Goal: Task Accomplishment & Management: Use online tool/utility

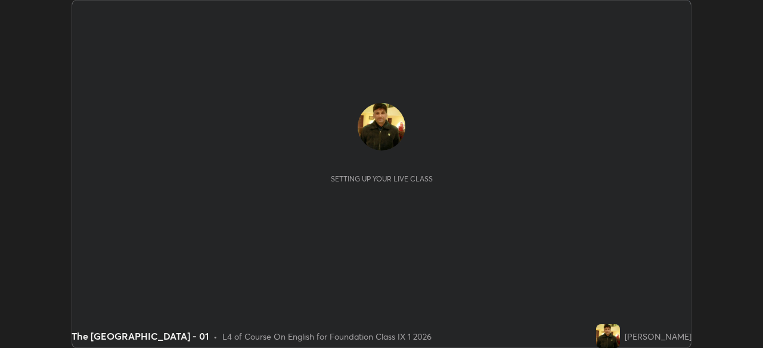
scroll to position [348, 762]
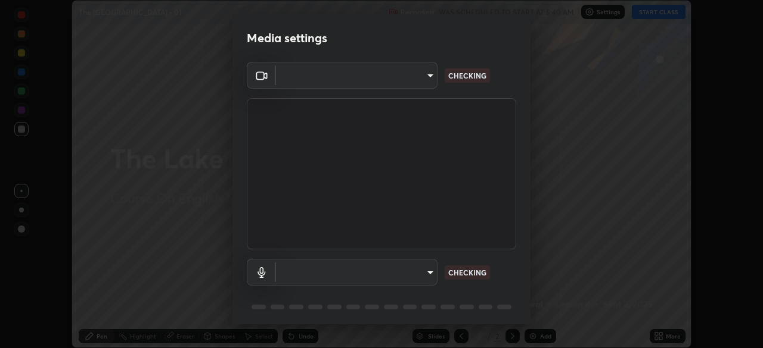
click at [668, 336] on div "Media settings ​ CHECKING ​ CHECKING 1 / 5 Next" at bounding box center [381, 174] width 763 height 348
type input "8b25c008dc65e002d7ff7c75af3eca2758b959ceb282faffd64030ff43a116c5"
click at [425, 272] on body "Erase all The [GEOGRAPHIC_DATA] - 01 Recording WAS SCHEDULED TO START AT 5:40 A…" at bounding box center [381, 174] width 763 height 348
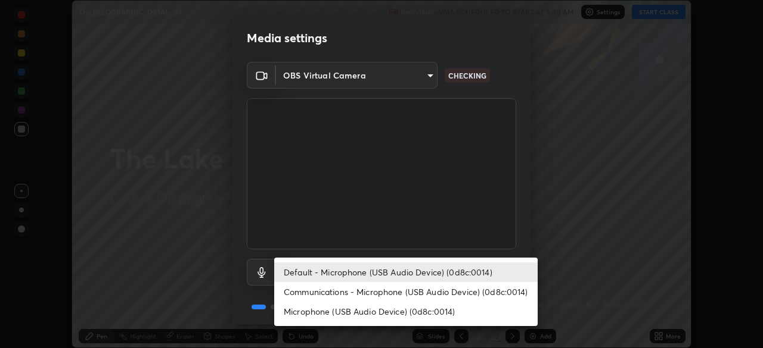
click at [423, 287] on li "Communications - Microphone (USB Audio Device) (0d8c:0014)" at bounding box center [405, 292] width 263 height 20
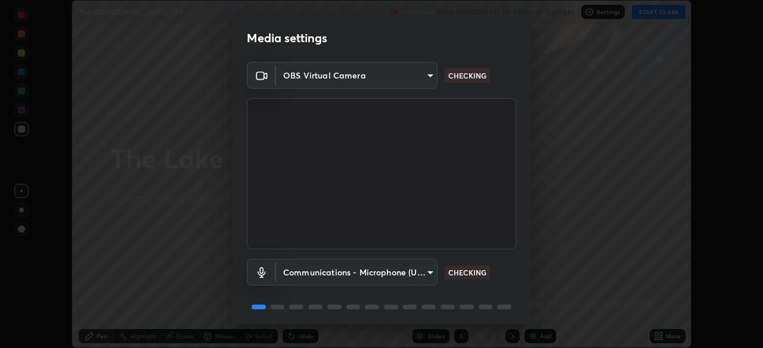
click at [421, 270] on body "Erase all The [GEOGRAPHIC_DATA] - 01 Recording WAS SCHEDULED TO START AT 5:40 A…" at bounding box center [381, 174] width 763 height 348
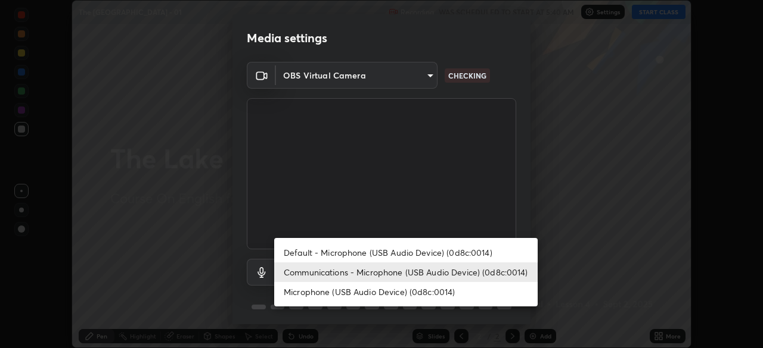
click at [431, 251] on li "Default - Microphone (USB Audio Device) (0d8c:0014)" at bounding box center [405, 253] width 263 height 20
type input "default"
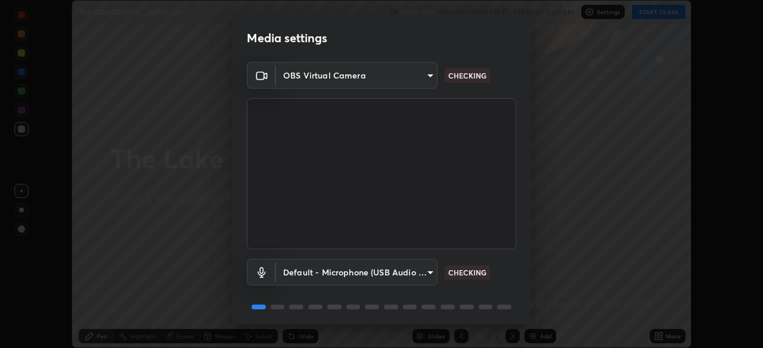
scroll to position [42, 0]
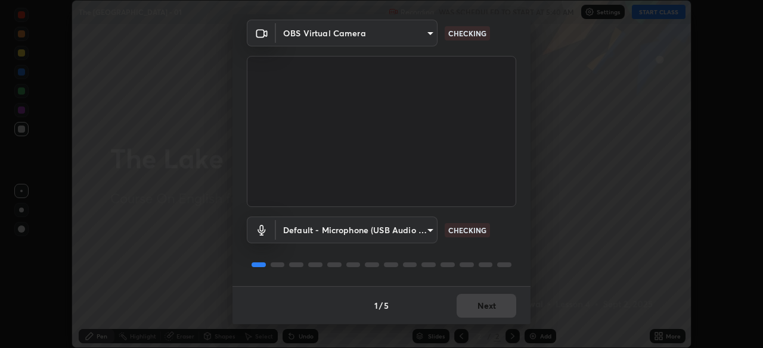
click at [478, 306] on div "1 / 5 Next" at bounding box center [381, 306] width 298 height 38
click at [480, 303] on div "1 / 5 Next" at bounding box center [381, 306] width 298 height 38
click at [483, 301] on div "1 / 5 Next" at bounding box center [381, 306] width 298 height 38
click at [476, 306] on div "1 / 5 Next" at bounding box center [381, 306] width 298 height 38
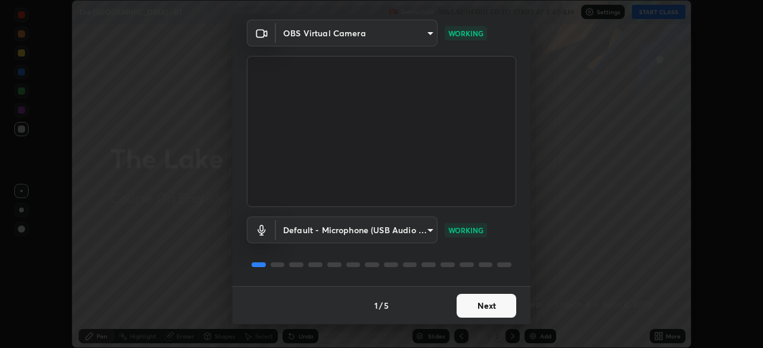
click at [460, 306] on button "Next" at bounding box center [486, 306] width 60 height 24
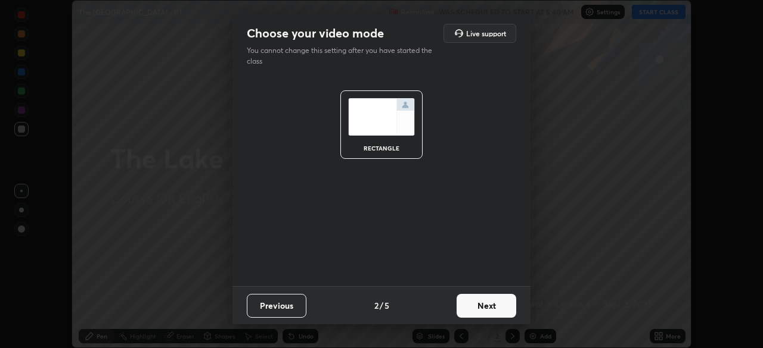
click at [477, 301] on button "Next" at bounding box center [486, 306] width 60 height 24
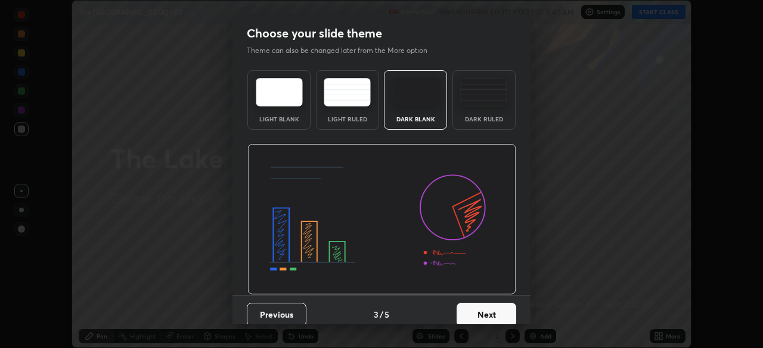
click at [486, 304] on button "Next" at bounding box center [486, 315] width 60 height 24
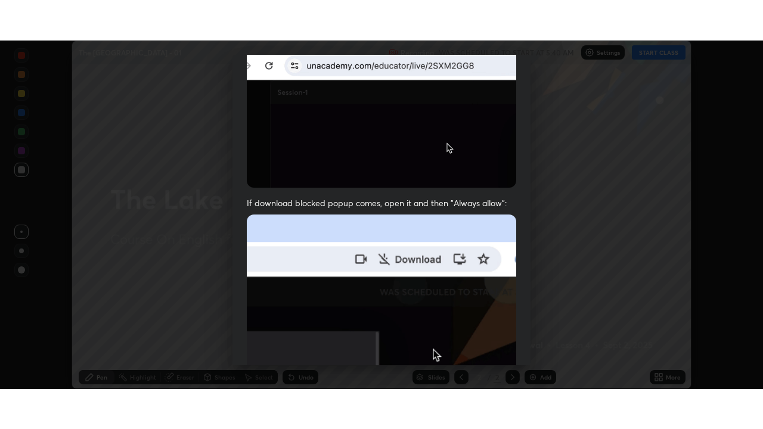
scroll to position [285, 0]
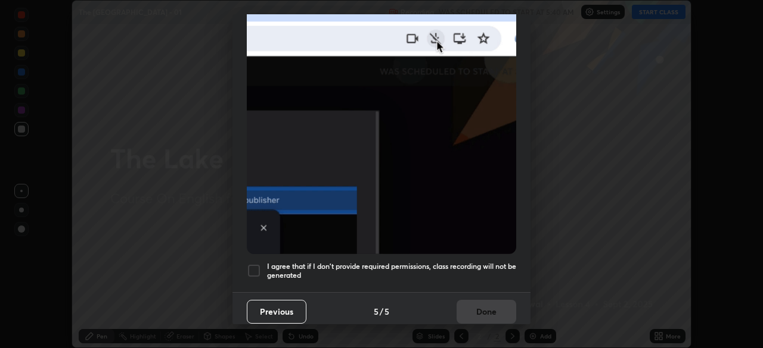
click at [464, 271] on h5 "I agree that if I don't provide required permissions, class recording will not …" at bounding box center [391, 271] width 249 height 18
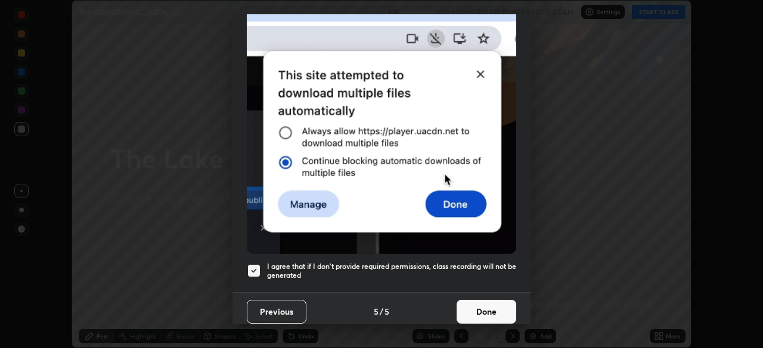
click at [471, 306] on button "Done" at bounding box center [486, 312] width 60 height 24
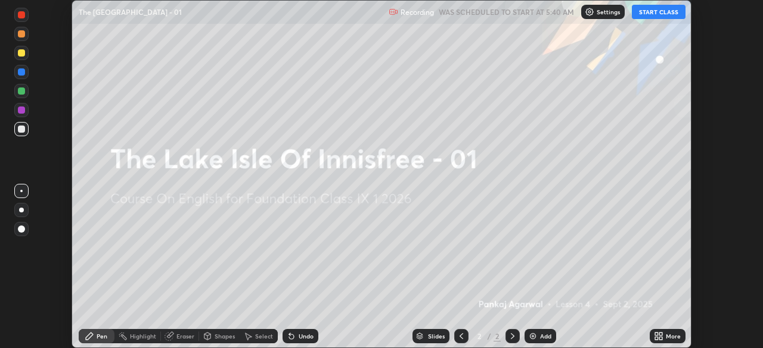
click at [652, 335] on div "More" at bounding box center [667, 336] width 36 height 14
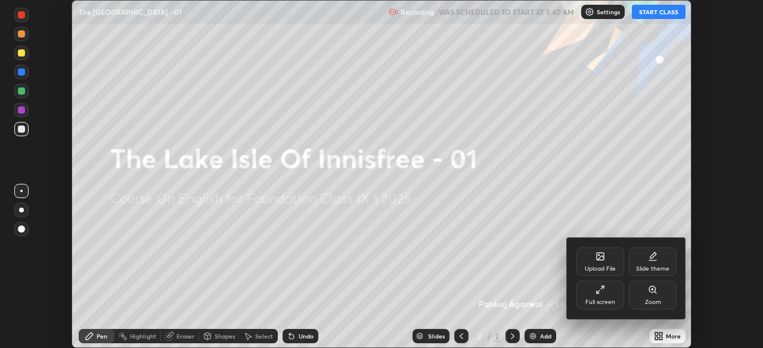
click at [597, 298] on div "Full screen" at bounding box center [600, 295] width 48 height 29
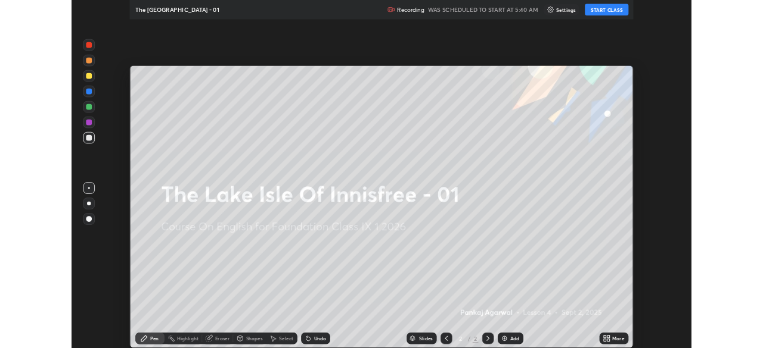
scroll to position [429, 763]
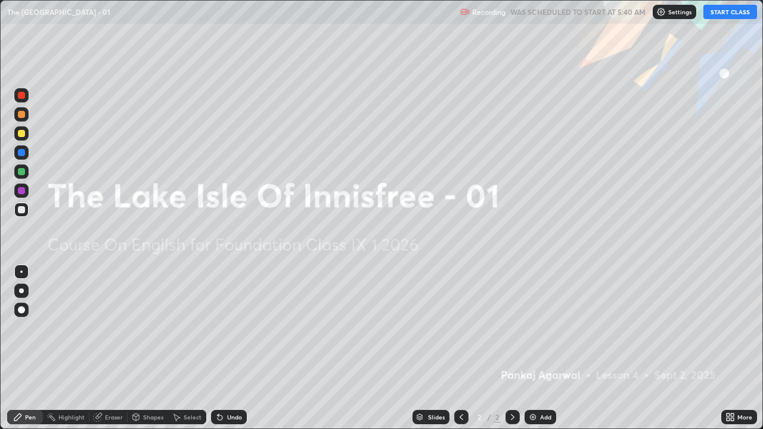
click at [727, 348] on icon at bounding box center [727, 414] width 3 height 3
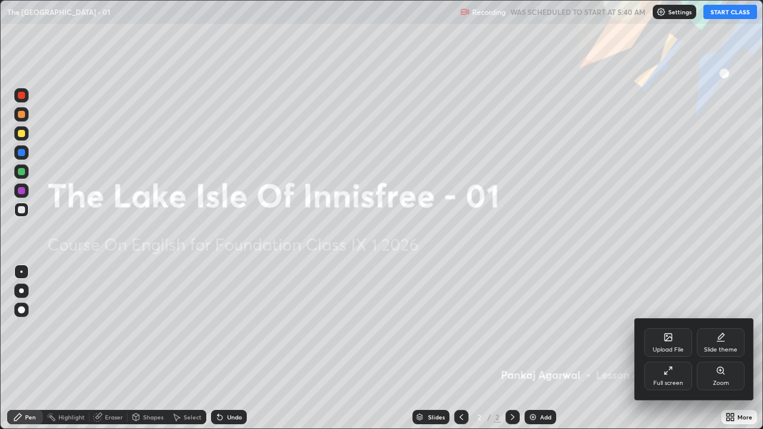
click at [661, 347] on div "Upload File" at bounding box center [667, 350] width 31 height 6
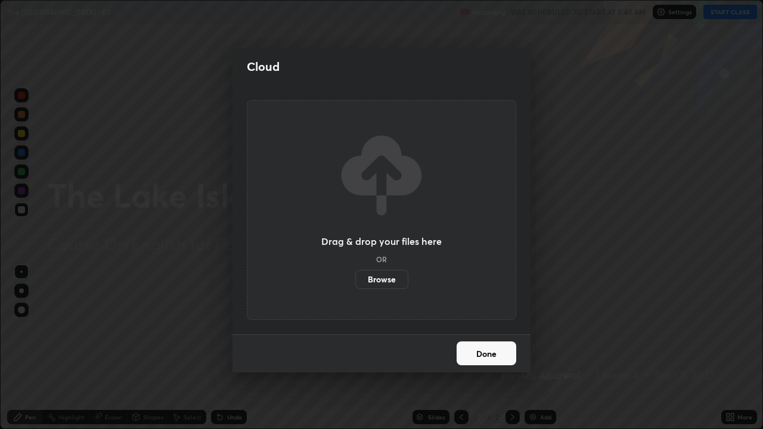
click at [378, 279] on label "Browse" at bounding box center [381, 279] width 53 height 19
click at [355, 279] on input "Browse" at bounding box center [355, 279] width 0 height 19
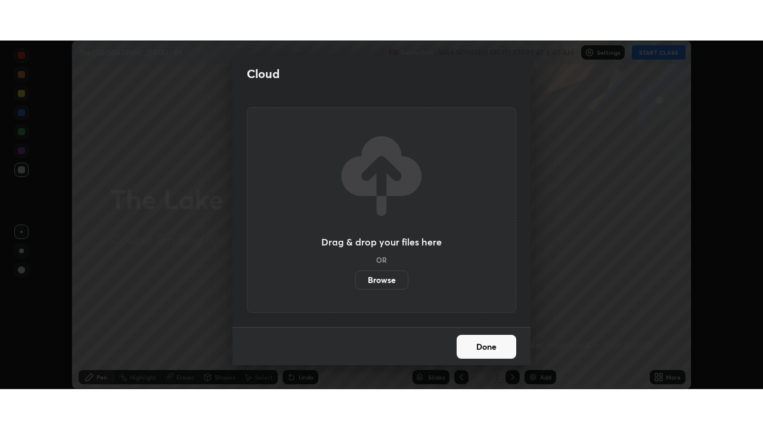
scroll to position [59223, 58809]
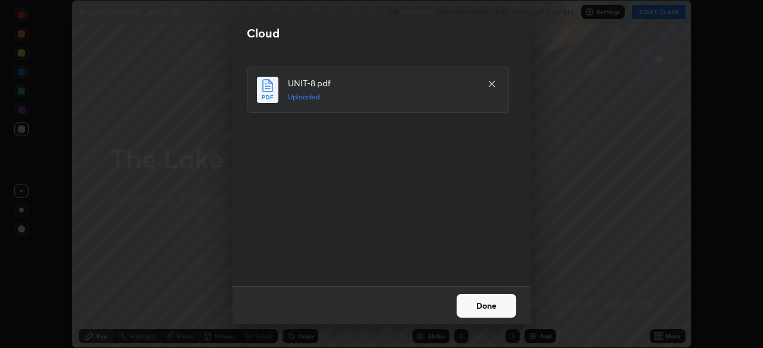
click at [471, 296] on button "Done" at bounding box center [486, 306] width 60 height 24
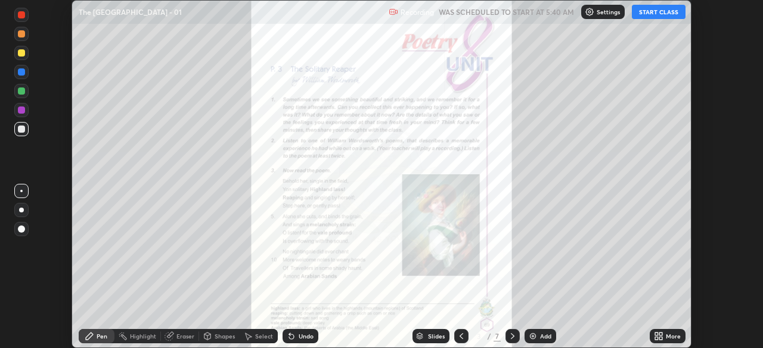
click at [655, 338] on icon at bounding box center [656, 338] width 3 height 3
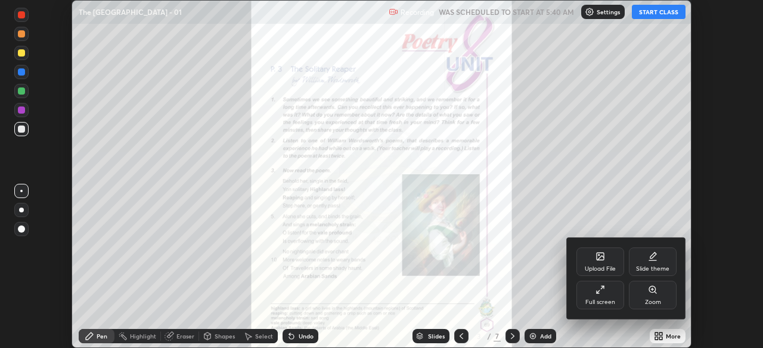
click at [605, 297] on div "Full screen" at bounding box center [600, 295] width 48 height 29
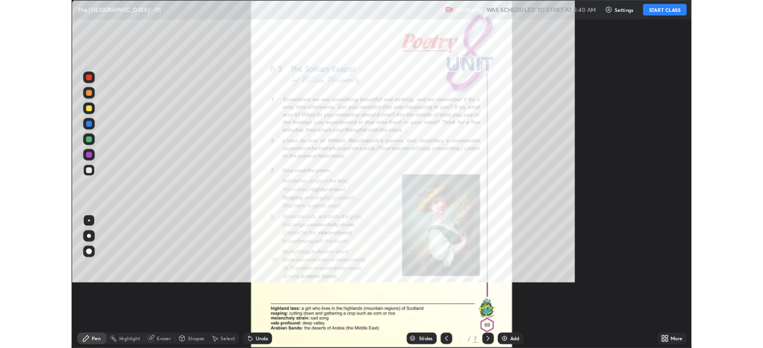
scroll to position [429, 763]
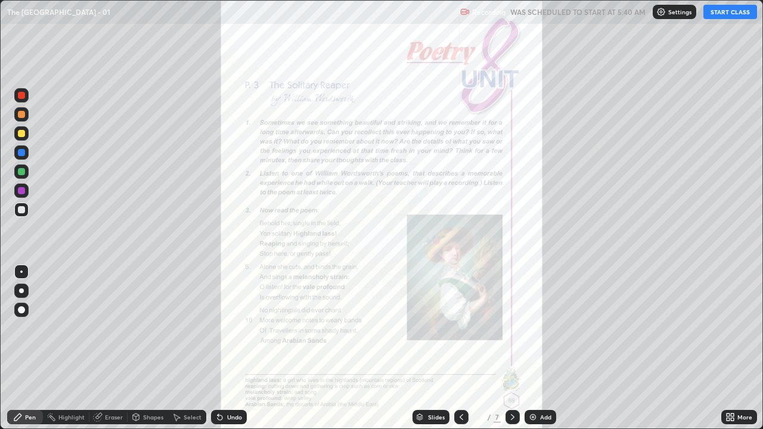
click at [712, 17] on button "START CLASS" at bounding box center [730, 12] width 54 height 14
click at [512, 348] on icon at bounding box center [513, 417] width 4 height 6
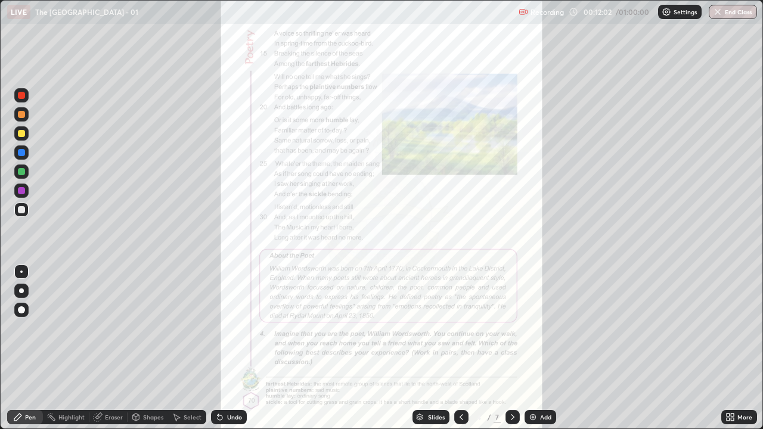
click at [460, 348] on icon at bounding box center [461, 417] width 10 height 10
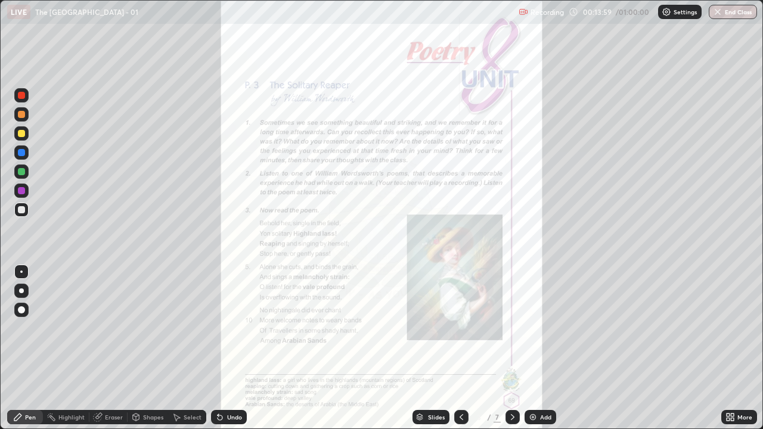
click at [510, 348] on icon at bounding box center [513, 417] width 10 height 10
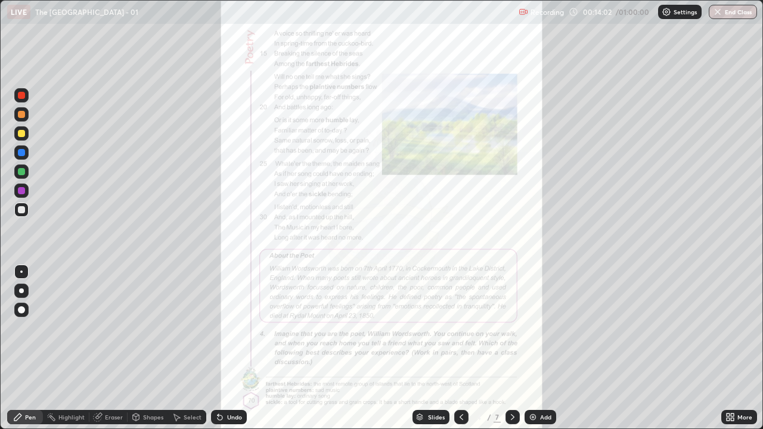
click at [511, 348] on icon at bounding box center [513, 417] width 10 height 10
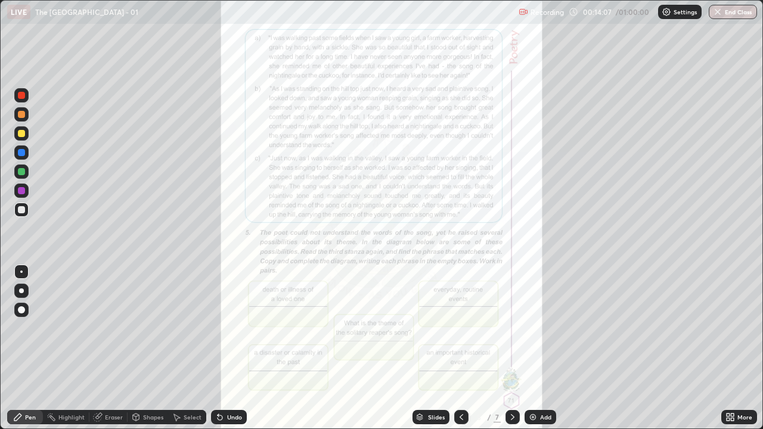
click at [463, 348] on icon at bounding box center [461, 417] width 10 height 10
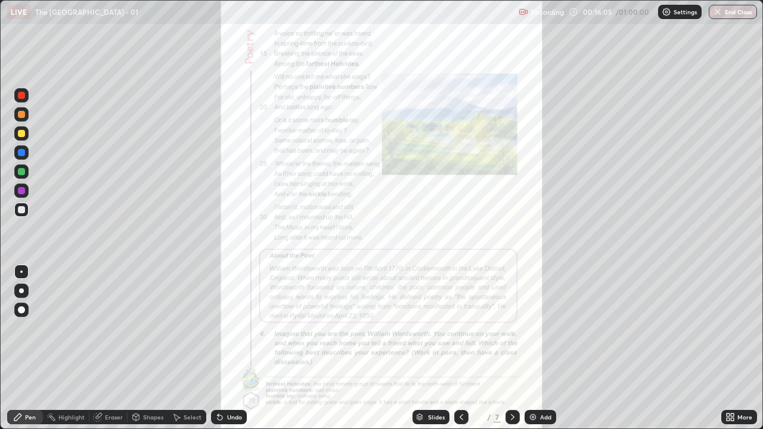
click at [737, 348] on div "More" at bounding box center [744, 417] width 15 height 6
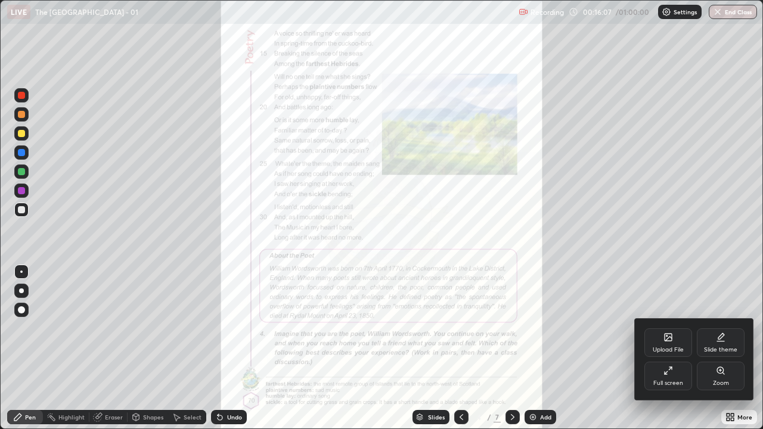
click at [619, 348] on div at bounding box center [381, 214] width 763 height 429
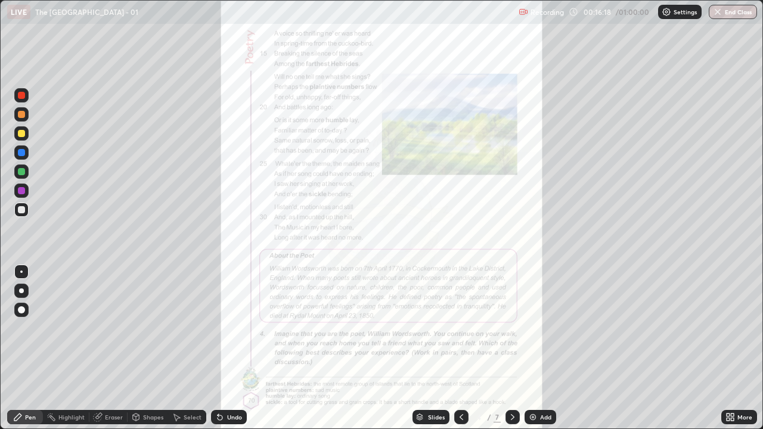
click at [739, 348] on div "More" at bounding box center [744, 417] width 15 height 6
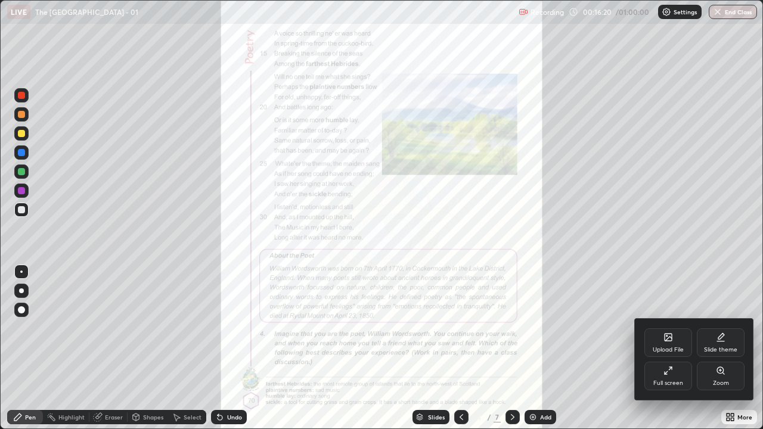
click at [664, 348] on icon at bounding box center [668, 371] width 10 height 10
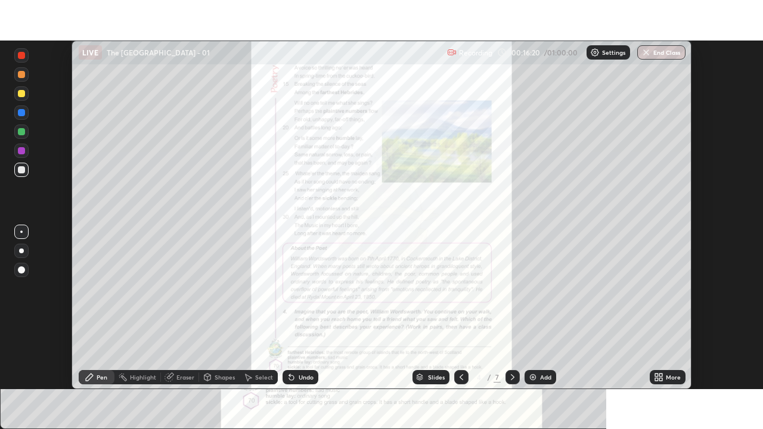
scroll to position [59223, 58809]
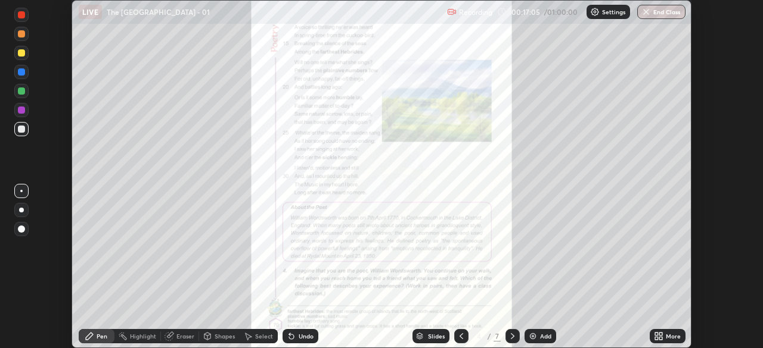
click at [667, 335] on div "More" at bounding box center [672, 337] width 15 height 6
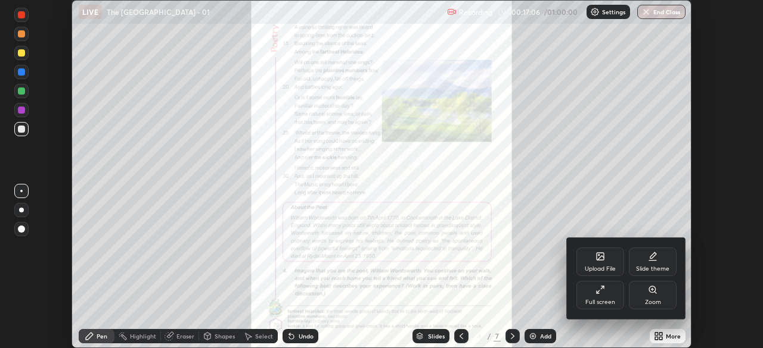
click at [605, 268] on div "Upload File" at bounding box center [599, 269] width 31 height 6
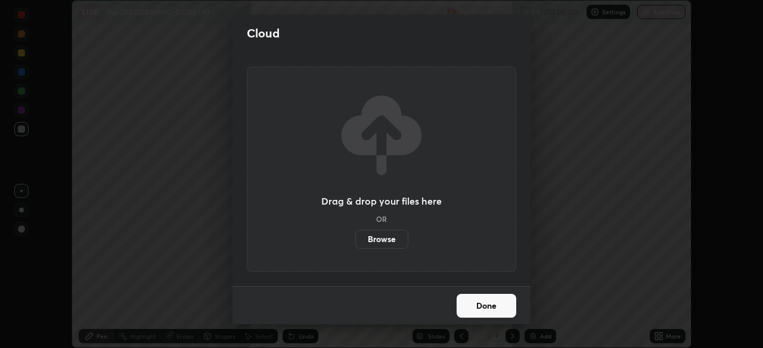
click at [483, 305] on button "Done" at bounding box center [486, 306] width 60 height 24
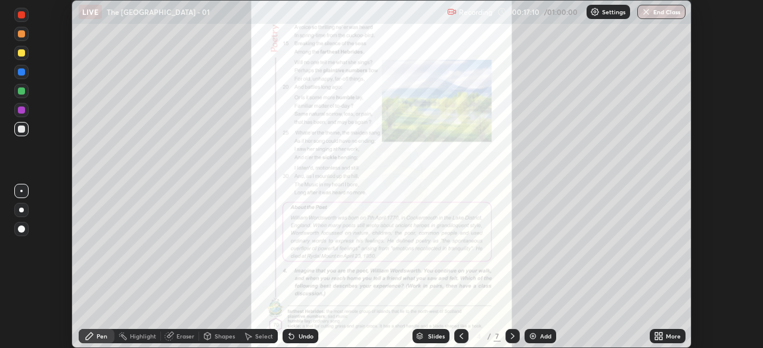
click at [660, 335] on icon at bounding box center [660, 334] width 3 height 3
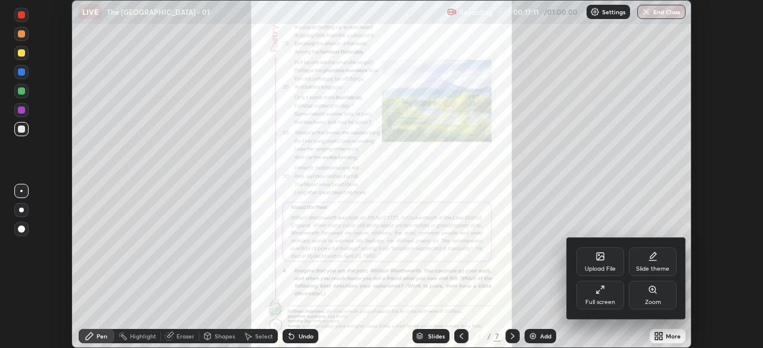
click at [598, 264] on div "Upload File" at bounding box center [600, 262] width 48 height 29
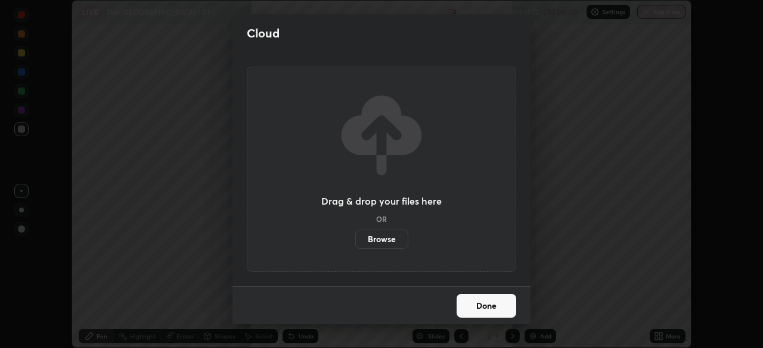
click at [483, 301] on button "Done" at bounding box center [486, 306] width 60 height 24
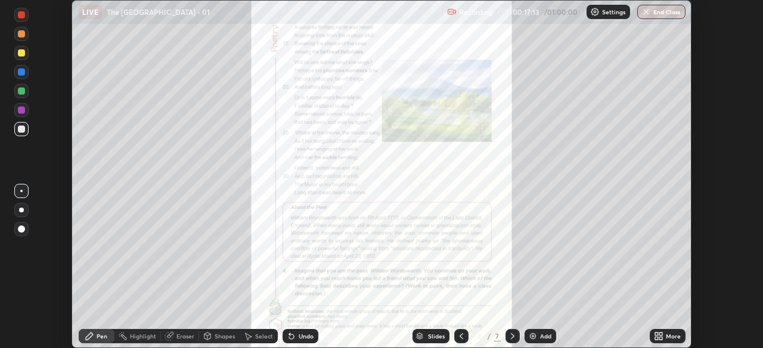
click at [665, 334] on div "More" at bounding box center [672, 337] width 15 height 6
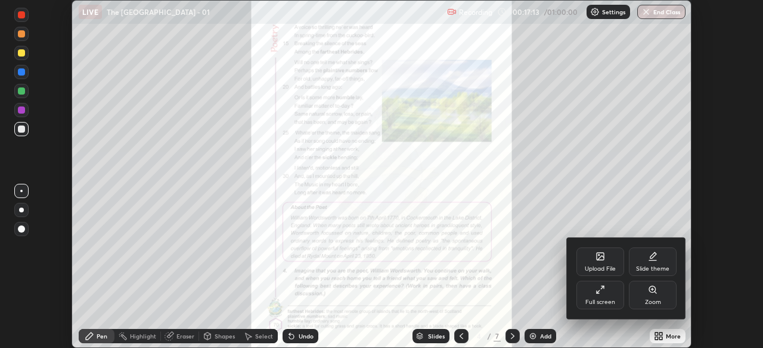
click at [595, 264] on div "Upload File" at bounding box center [600, 262] width 48 height 29
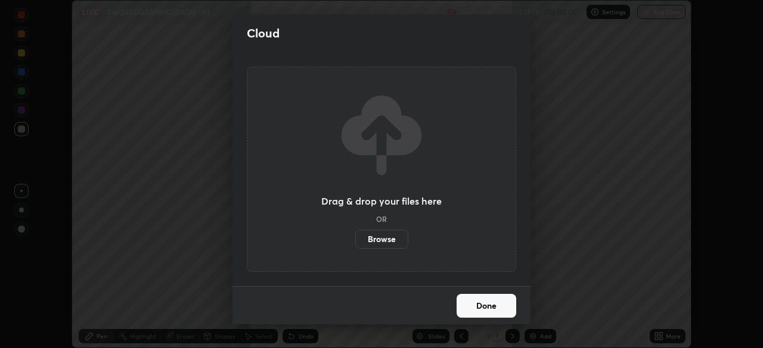
click at [388, 238] on label "Browse" at bounding box center [381, 239] width 53 height 19
click at [355, 238] on input "Browse" at bounding box center [355, 239] width 0 height 19
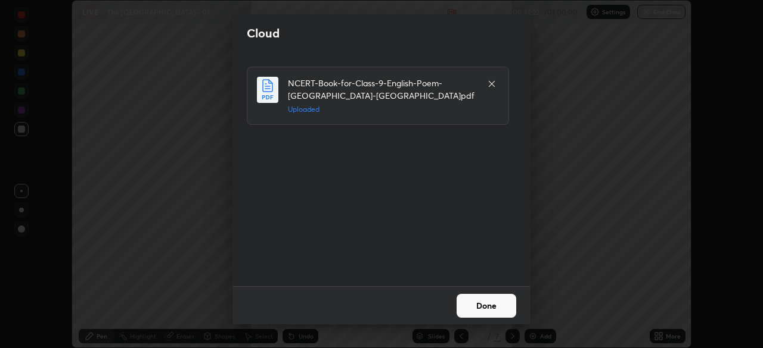
click at [493, 309] on button "Done" at bounding box center [486, 306] width 60 height 24
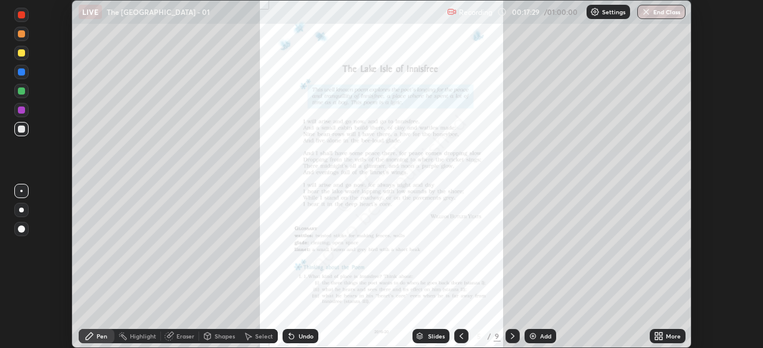
click at [656, 334] on icon at bounding box center [656, 334] width 3 height 3
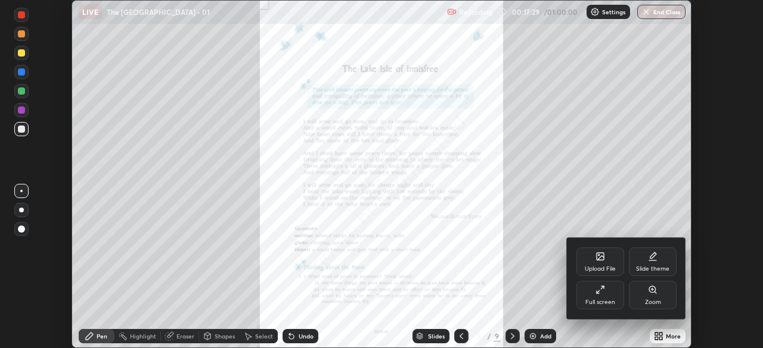
click at [595, 300] on div "Full screen" at bounding box center [600, 303] width 30 height 6
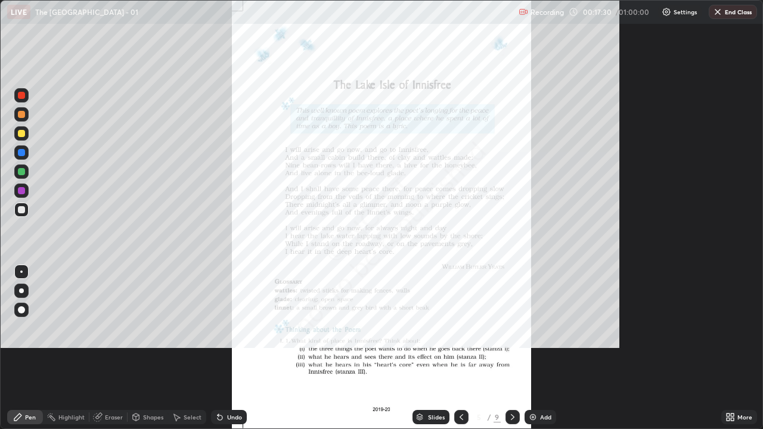
scroll to position [429, 763]
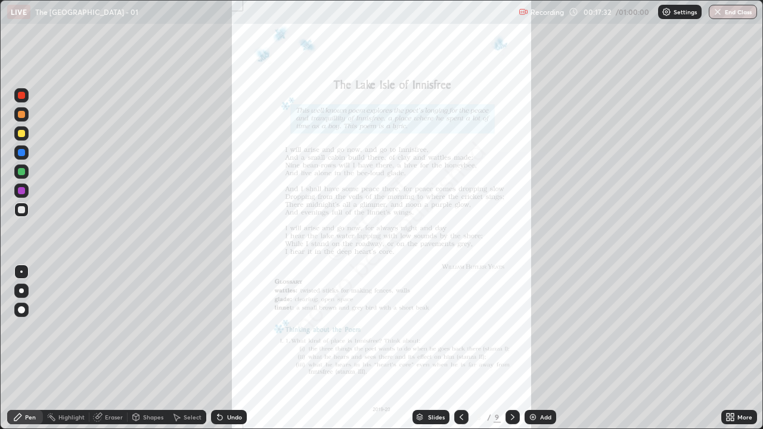
click at [727, 348] on icon at bounding box center [727, 414] width 3 height 3
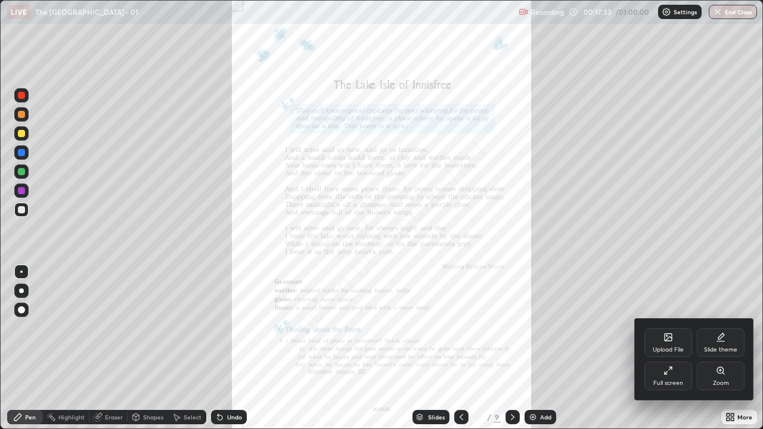
click at [717, 348] on div "Zoom" at bounding box center [720, 376] width 48 height 29
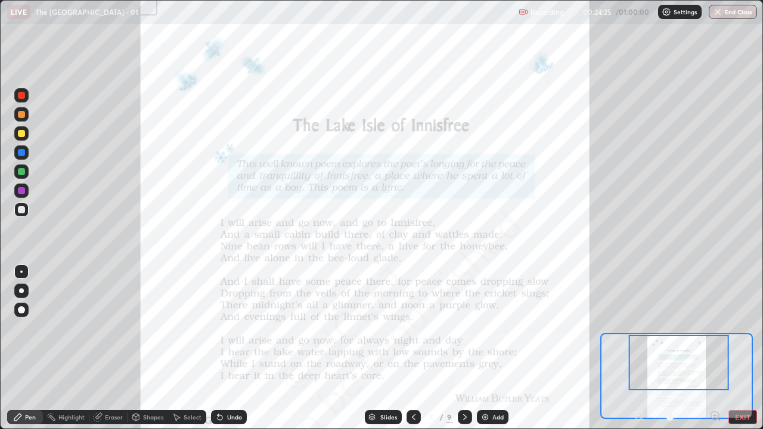
click at [465, 348] on icon at bounding box center [465, 417] width 10 height 10
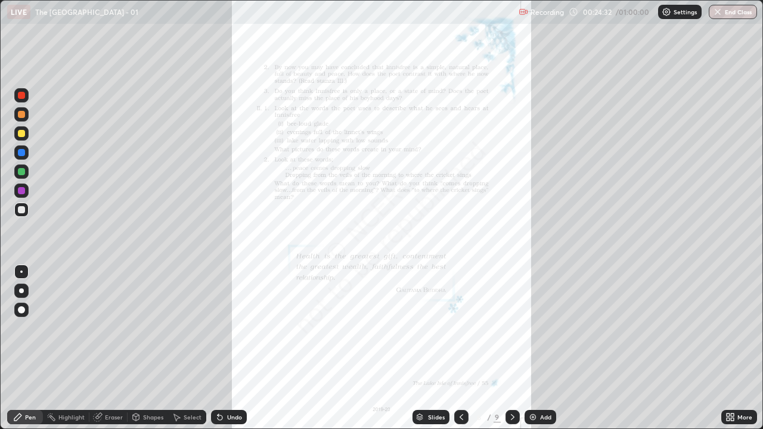
click at [732, 348] on icon at bounding box center [731, 414] width 3 height 3
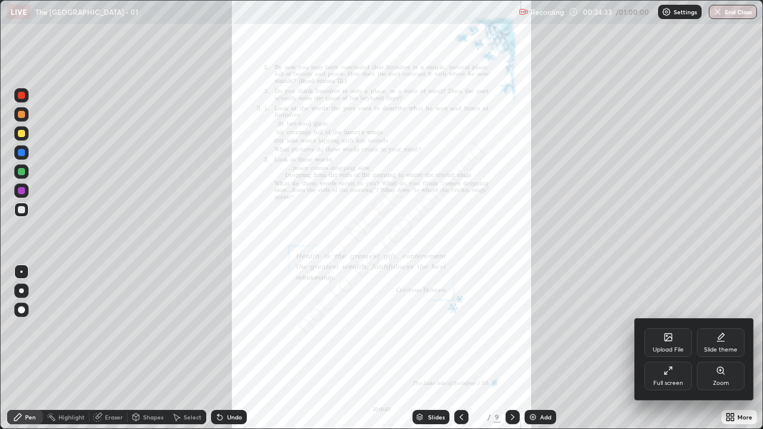
click at [723, 348] on icon at bounding box center [720, 370] width 7 height 7
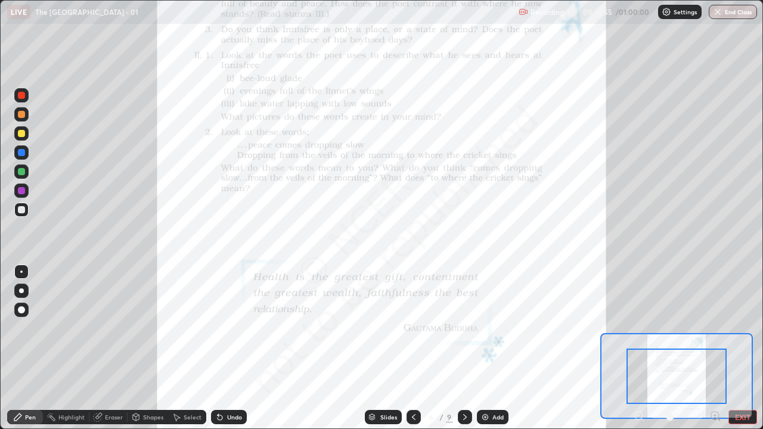
click at [463, 348] on icon at bounding box center [465, 417] width 10 height 10
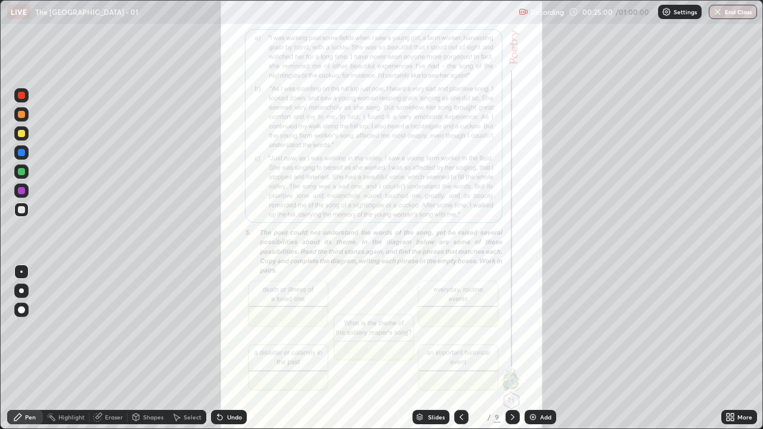
click at [496, 348] on div "9" at bounding box center [496, 417] width 7 height 11
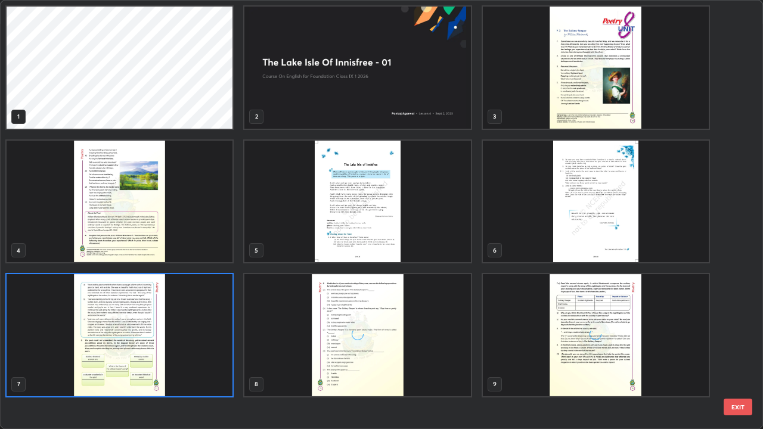
scroll to position [424, 755]
click at [338, 234] on img "grid" at bounding box center [357, 202] width 226 height 122
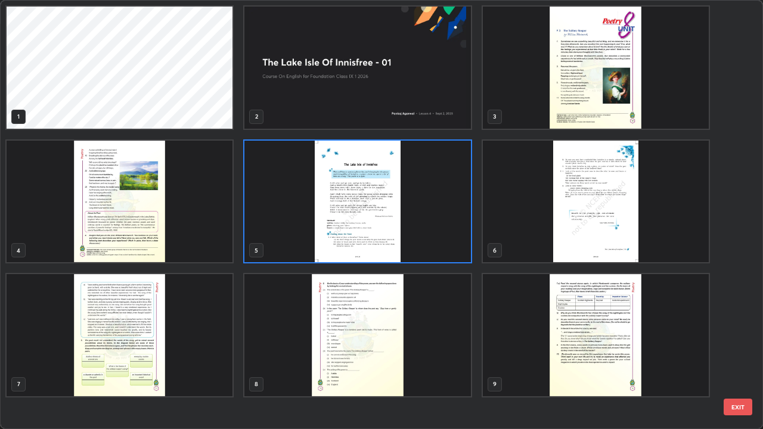
click at [376, 207] on img "grid" at bounding box center [357, 202] width 226 height 122
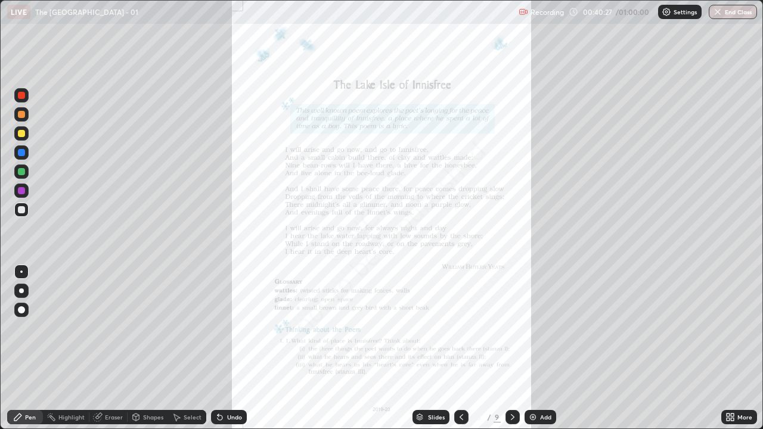
click at [536, 348] on img at bounding box center [533, 417] width 10 height 10
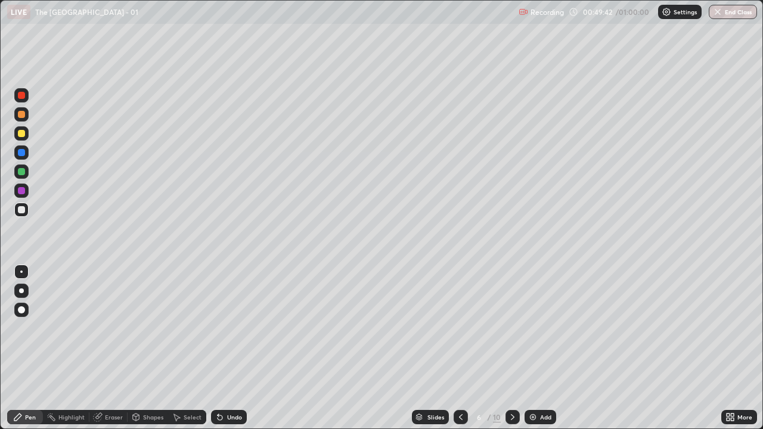
click at [723, 14] on button "End Class" at bounding box center [732, 12] width 48 height 14
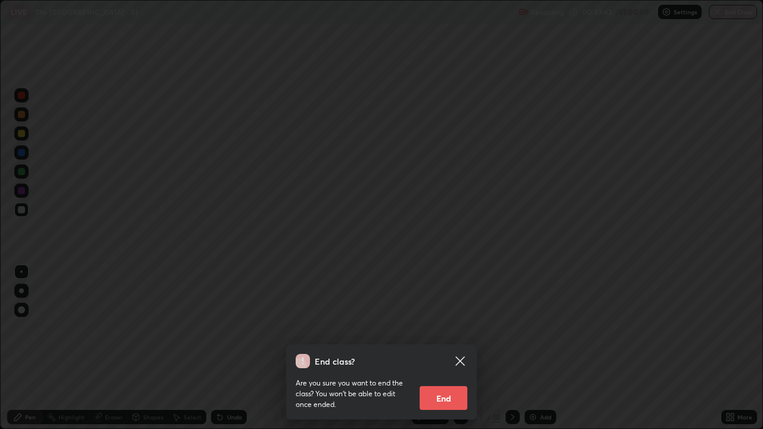
click at [441, 348] on button "End" at bounding box center [443, 398] width 48 height 24
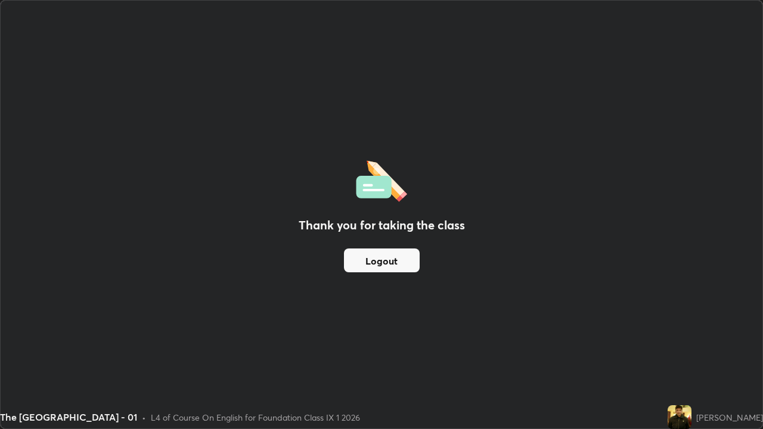
click at [401, 255] on button "Logout" at bounding box center [382, 260] width 76 height 24
click at [363, 264] on button "Logout" at bounding box center [382, 260] width 76 height 24
click at [70, 348] on div "Thank you for taking the class Logout" at bounding box center [381, 215] width 761 height 428
click at [387, 263] on button "Logout" at bounding box center [382, 260] width 76 height 24
click at [388, 262] on button "Logout" at bounding box center [382, 260] width 76 height 24
